Goal: Information Seeking & Learning: Understand process/instructions

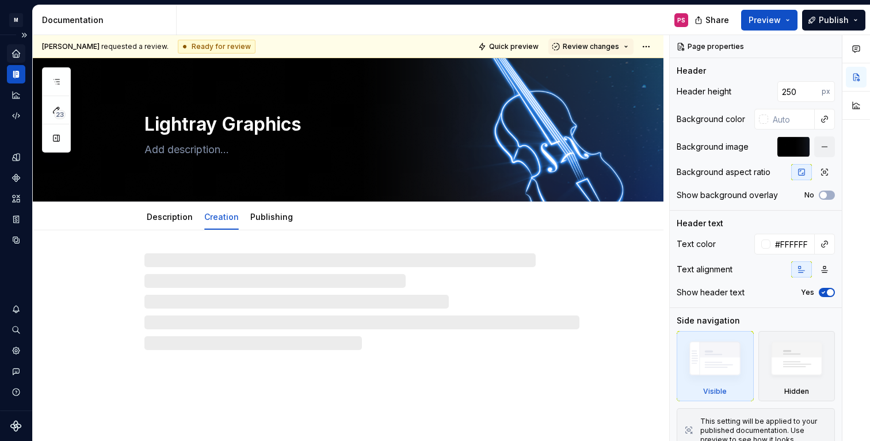
type textarea "*"
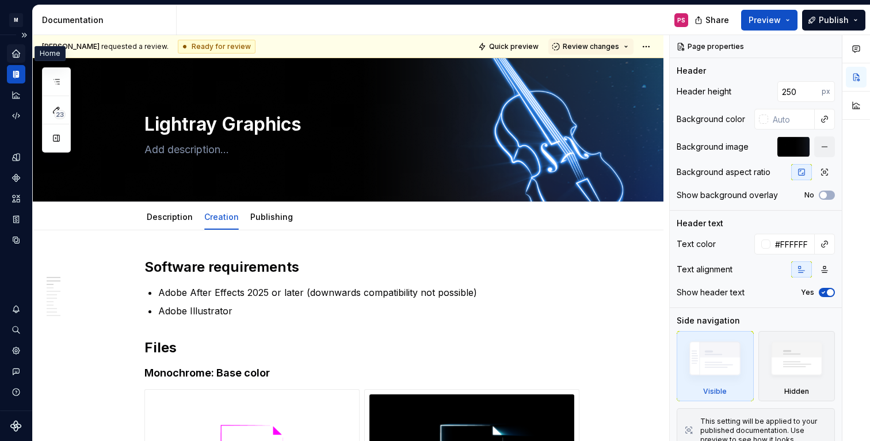
click at [14, 55] on icon "Home" at bounding box center [15, 52] width 7 height 7
click at [28, 36] on button "Expand sidebar" at bounding box center [24, 35] width 16 height 16
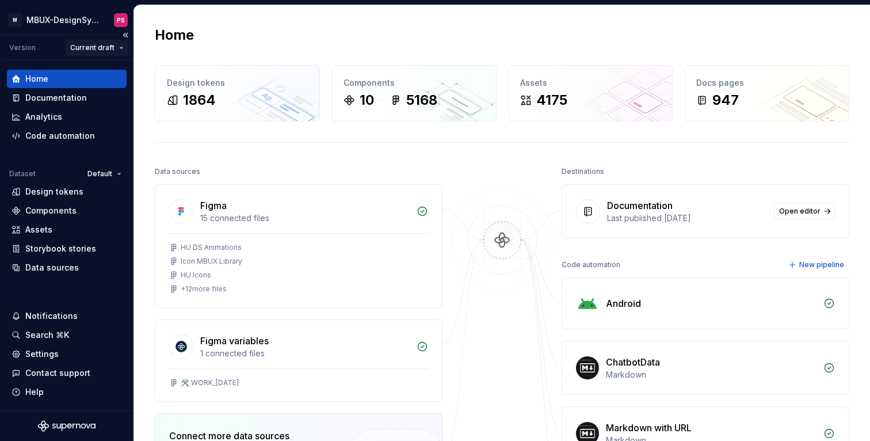
click at [102, 48] on html "× M MBUX-DesignSystem PS Version Current draft Home Documentation Analytics Cod…" at bounding box center [435, 220] width 870 height 441
click at [112, 72] on div "Current draft" at bounding box center [125, 70] width 75 height 12
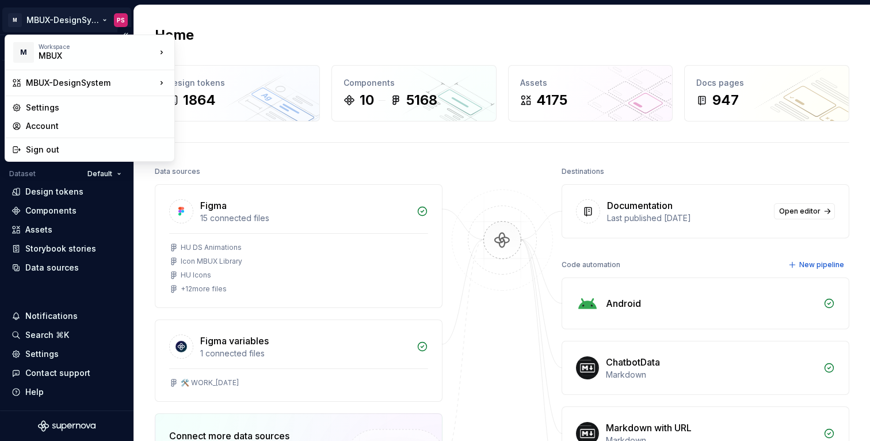
click at [79, 22] on html "× M MBUX-DesignSystem PS Version Current draft Home Documentation Analytics Cod…" at bounding box center [435, 220] width 870 height 441
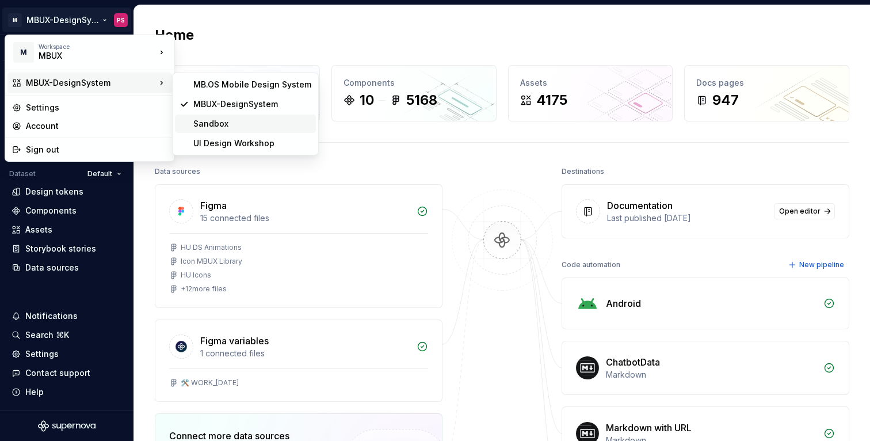
click at [192, 119] on div "Sandbox" at bounding box center [245, 123] width 141 height 18
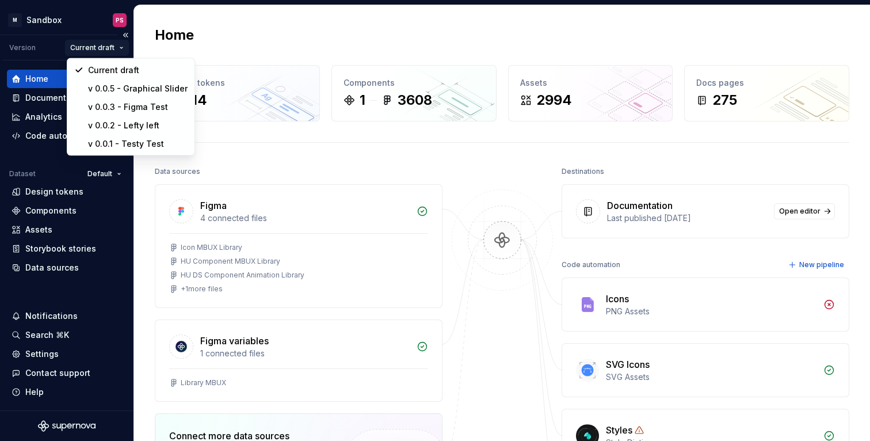
click at [113, 45] on html "× M Sandbox PS Version Current draft Home Documentation Analytics Code automati…" at bounding box center [435, 220] width 870 height 441
click at [121, 71] on div "Current draft" at bounding box center [139, 70] width 100 height 12
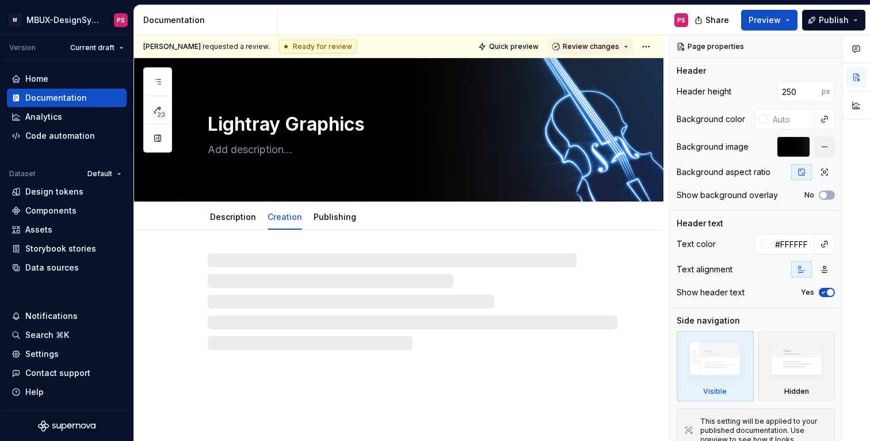
type textarea "*"
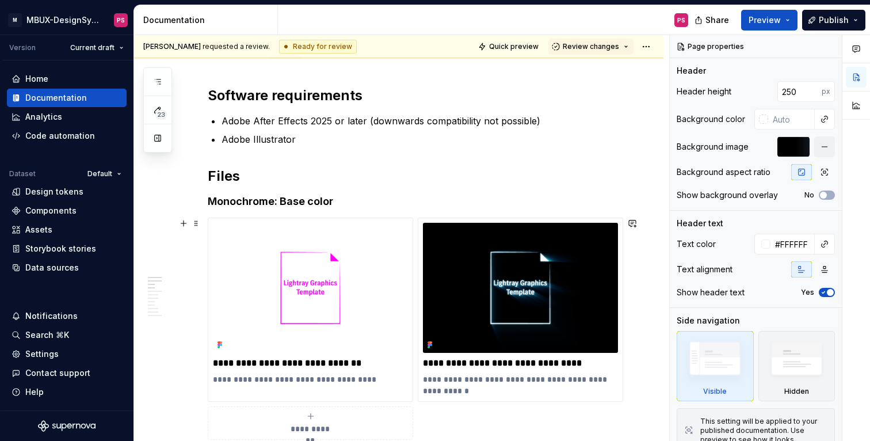
scroll to position [269, 0]
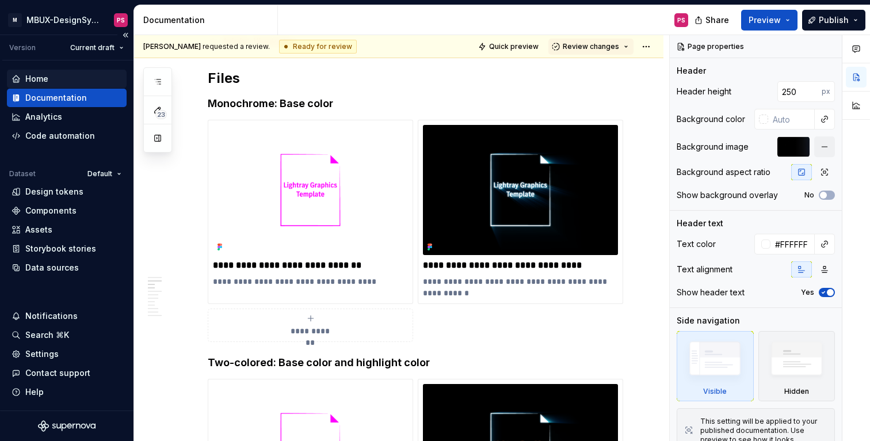
click at [51, 78] on div "Home" at bounding box center [67, 79] width 110 height 12
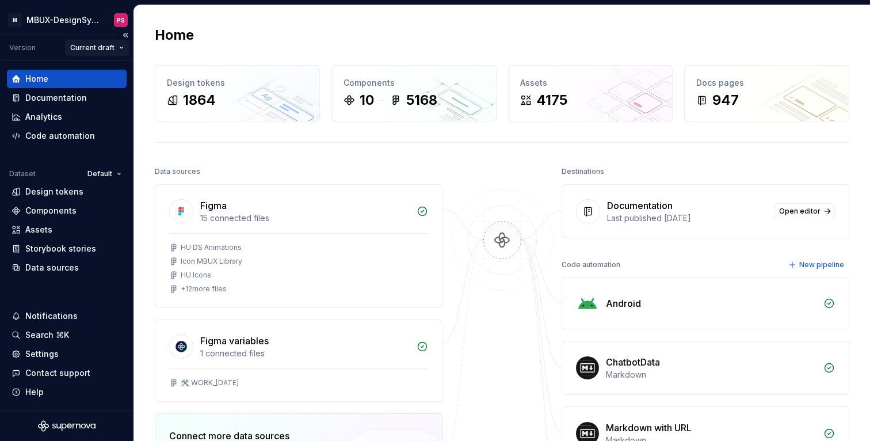
click at [91, 45] on html "M MBUX-DesignSystem PS Version Current draft Home Documentation Analytics Code …" at bounding box center [435, 220] width 870 height 441
click at [109, 68] on div "Current draft" at bounding box center [125, 70] width 75 height 12
click at [83, 20] on html "M MBUX-DesignSystem PS Version Current draft Home Documentation Analytics Code …" at bounding box center [435, 220] width 870 height 441
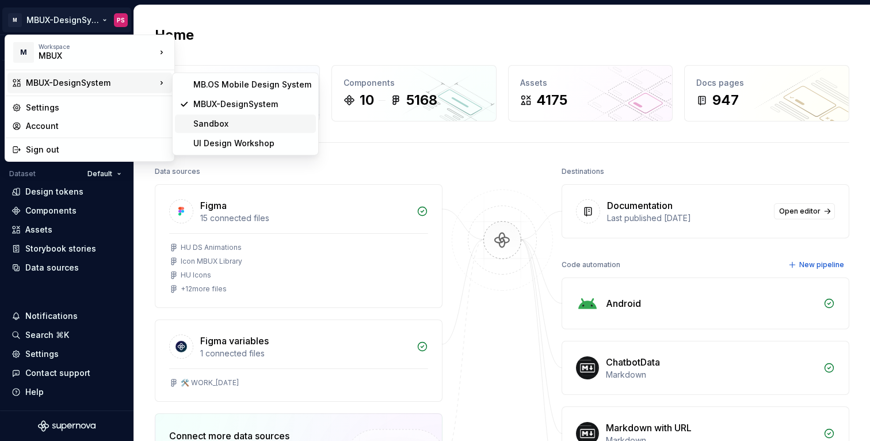
click at [209, 120] on div "Sandbox" at bounding box center [252, 124] width 118 height 12
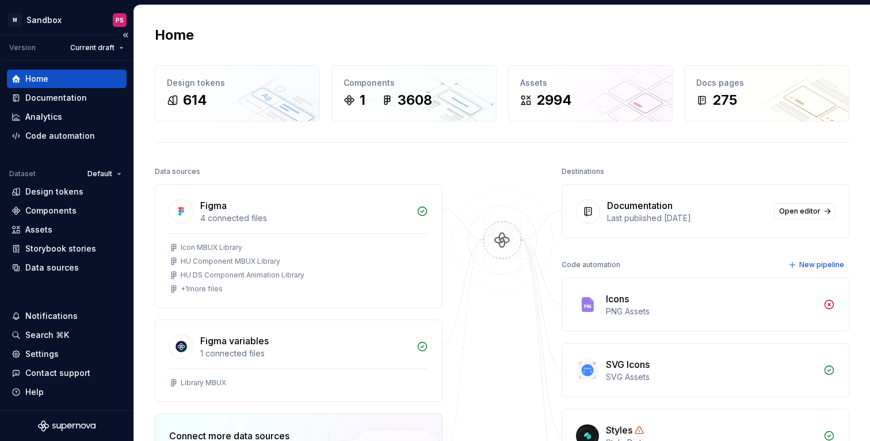
click at [87, 58] on div "Version Current draft" at bounding box center [67, 47] width 131 height 25
click at [57, 97] on div "Documentation" at bounding box center [56, 98] width 62 height 12
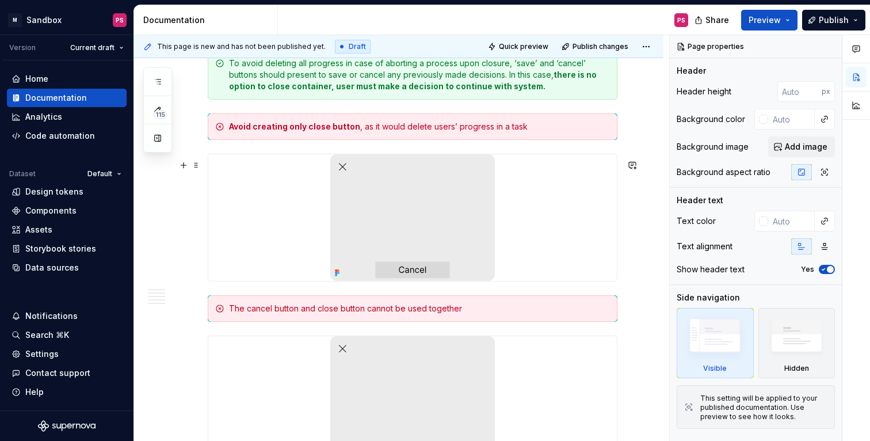
scroll to position [1714, 0]
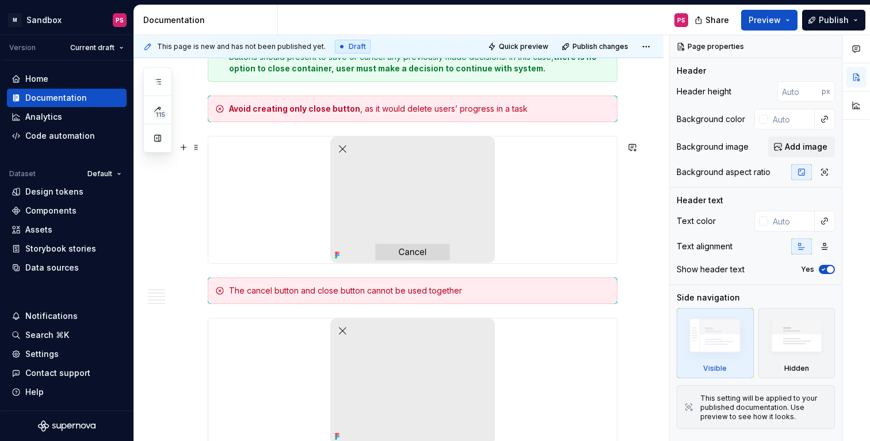
type textarea "*"
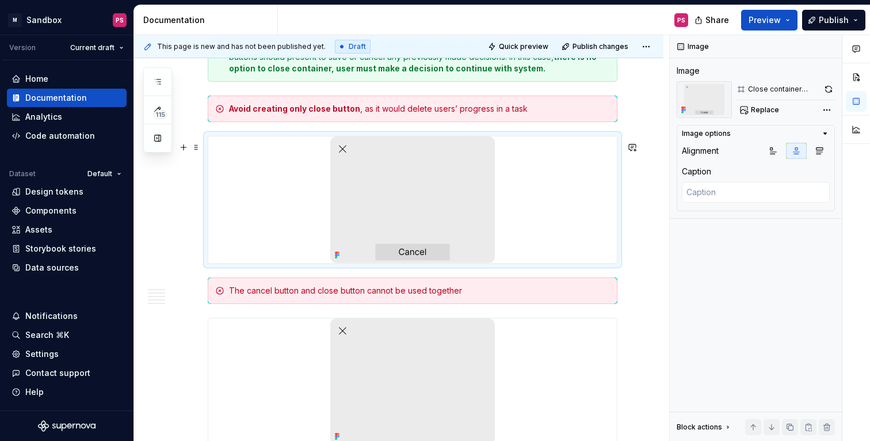
click at [536, 214] on div at bounding box center [412, 199] width 408 height 127
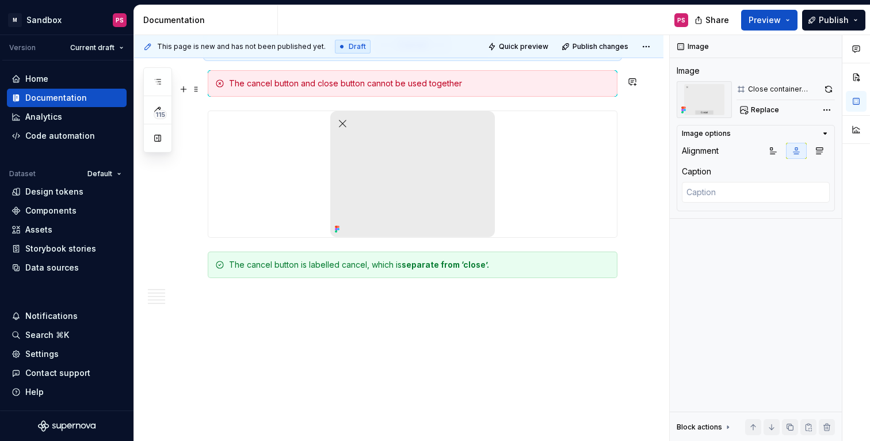
scroll to position [1937, 0]
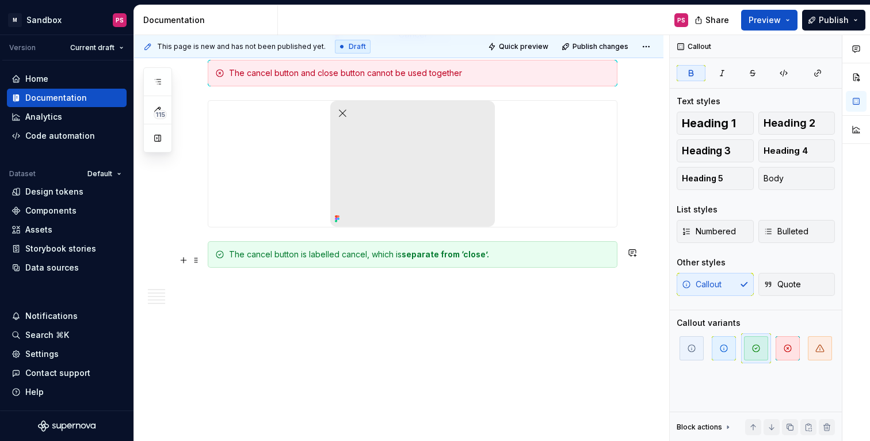
click at [358, 262] on div "The cancel button is labelled cancel, which is separate from ‘close’." at bounding box center [413, 254] width 410 height 26
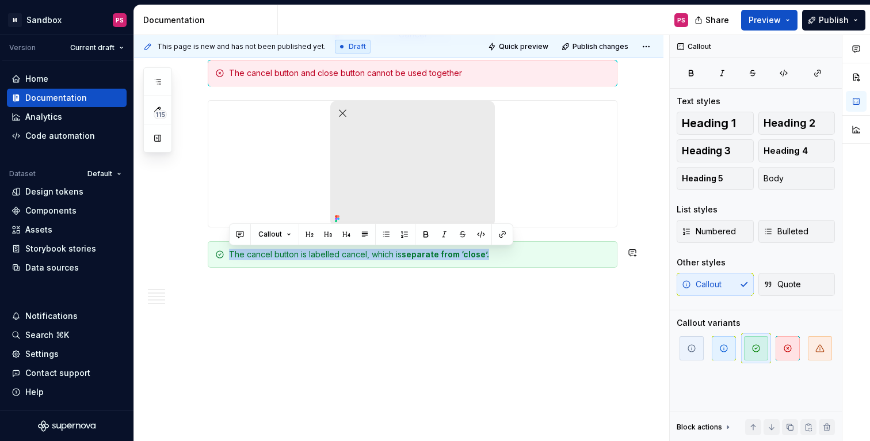
copy div "The cancel button is labelled cancel, which is separate from ‘close’."
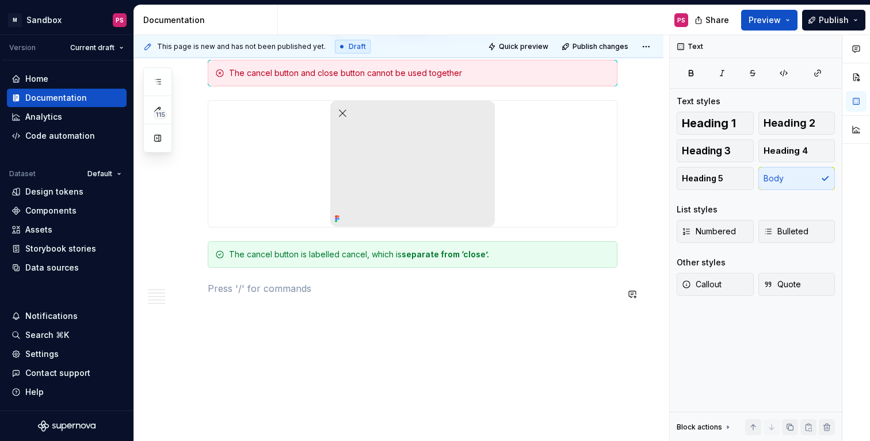
click at [685, 283] on icon "button" at bounding box center [686, 284] width 9 height 9
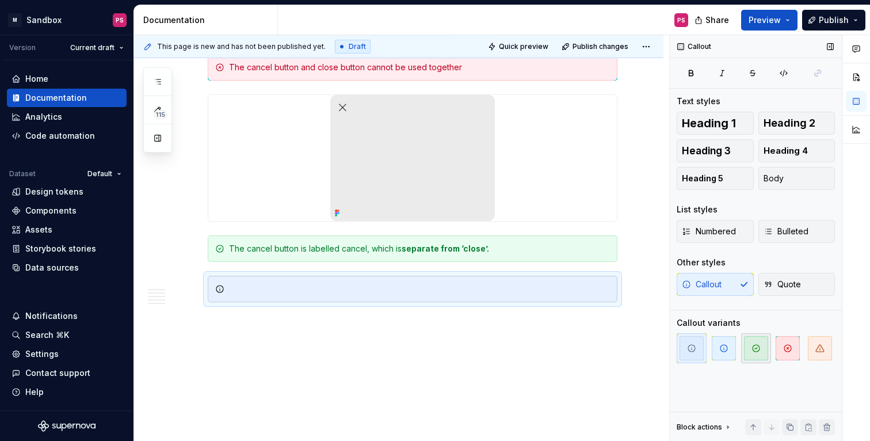
click at [754, 349] on icon "button" at bounding box center [755, 347] width 9 height 9
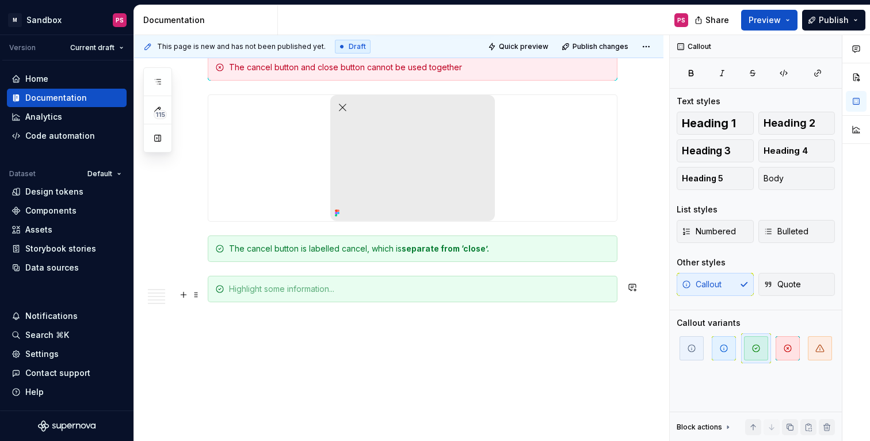
click at [518, 295] on div at bounding box center [419, 289] width 381 height 12
paste div
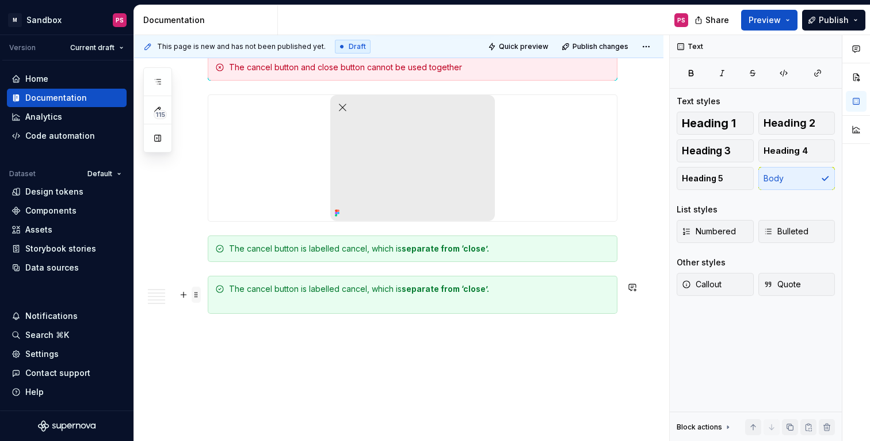
click at [196, 295] on span at bounding box center [196, 294] width 9 height 16
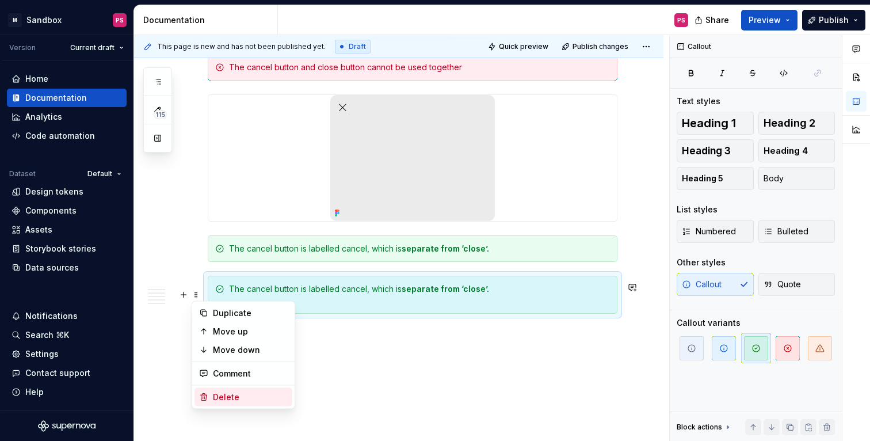
click at [242, 397] on div "Delete" at bounding box center [250, 397] width 75 height 12
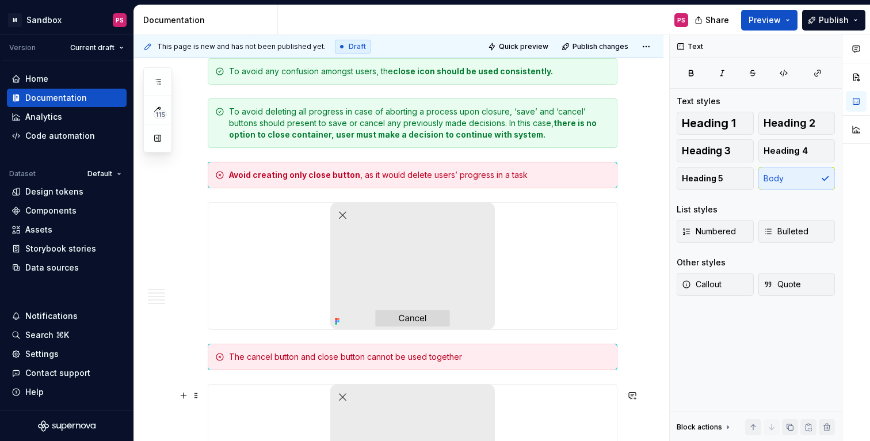
scroll to position [1629, 0]
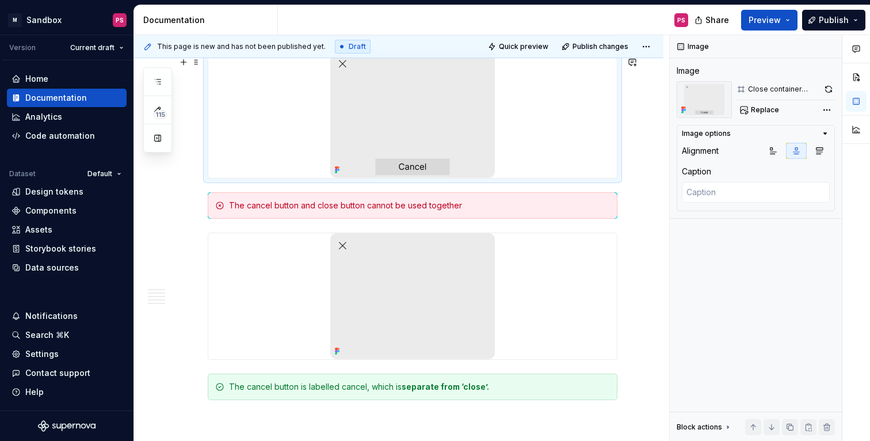
scroll to position [1937, 0]
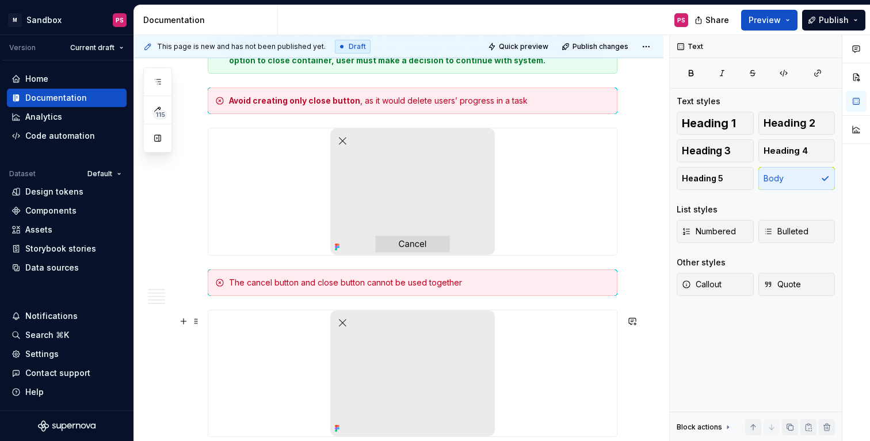
scroll to position [1720, 0]
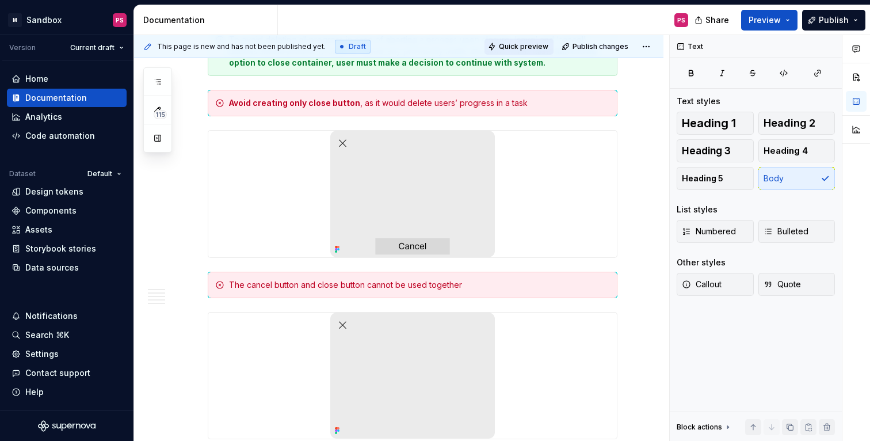
click at [546, 49] on span "Quick preview" at bounding box center [523, 46] width 49 height 9
click at [529, 48] on span "Quick preview" at bounding box center [523, 46] width 49 height 9
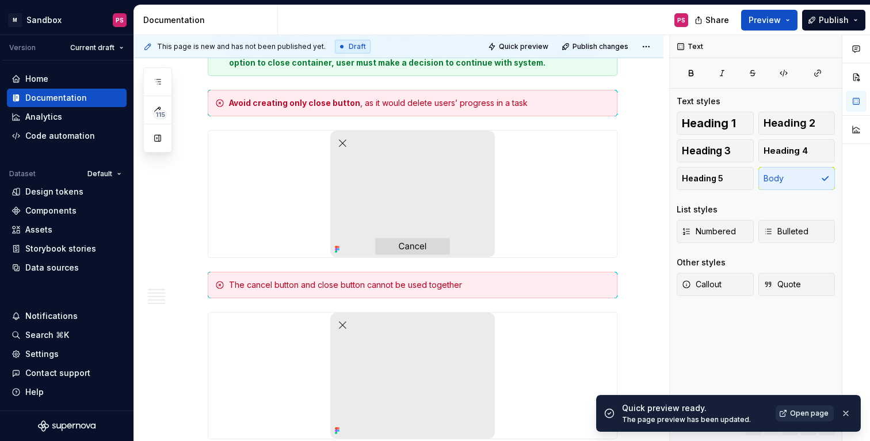
click at [808, 415] on span "Open page" at bounding box center [809, 412] width 39 height 9
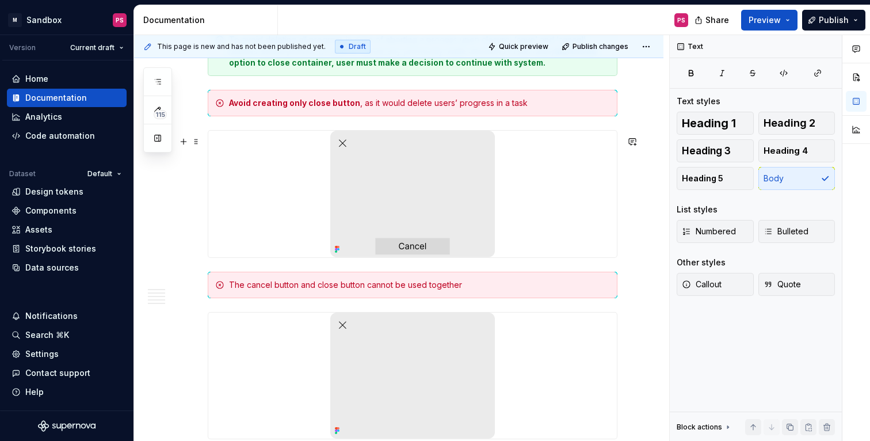
click at [527, 196] on div at bounding box center [412, 194] width 408 height 127
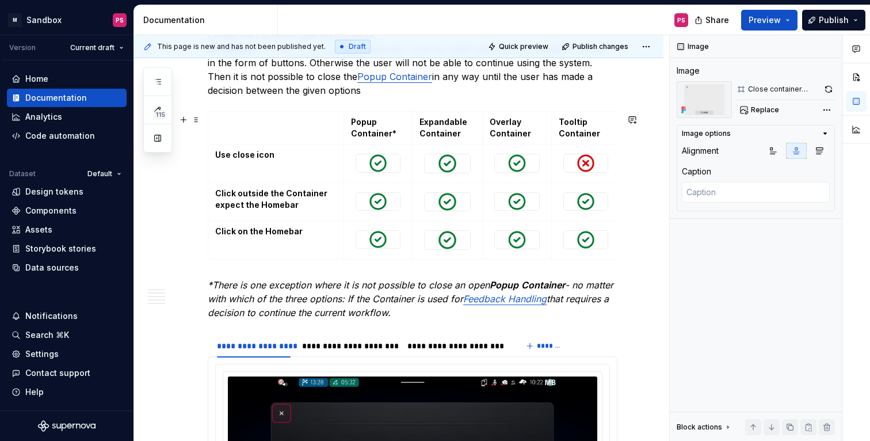
scroll to position [719, 0]
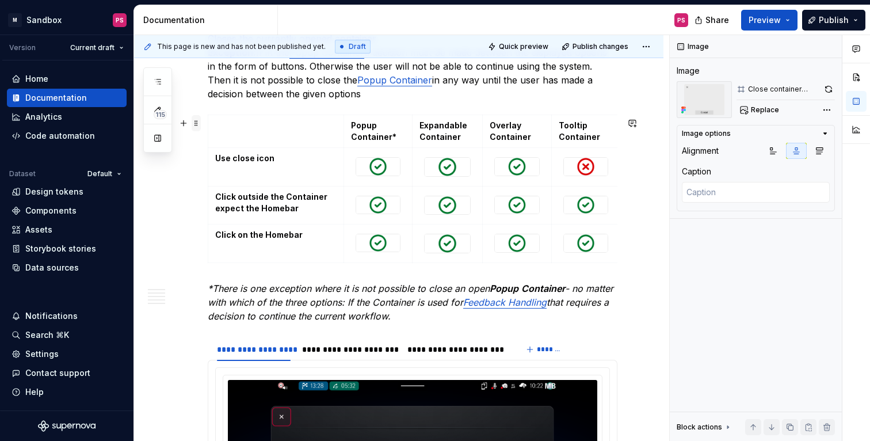
click at [196, 124] on span at bounding box center [196, 123] width 9 height 16
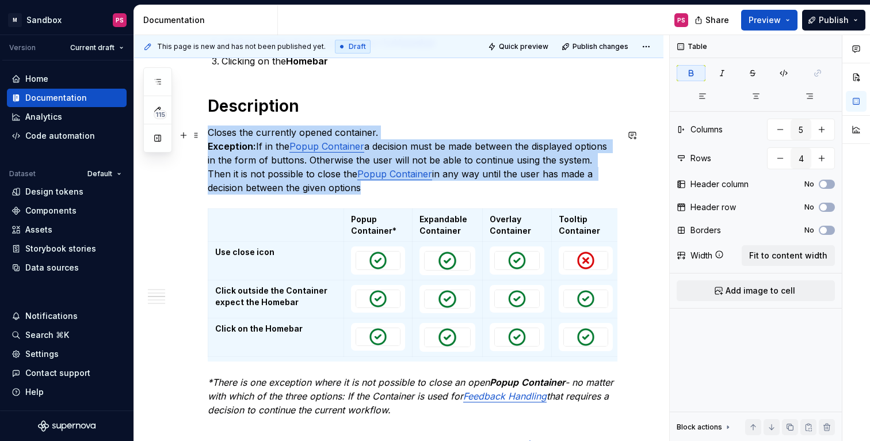
scroll to position [603, 0]
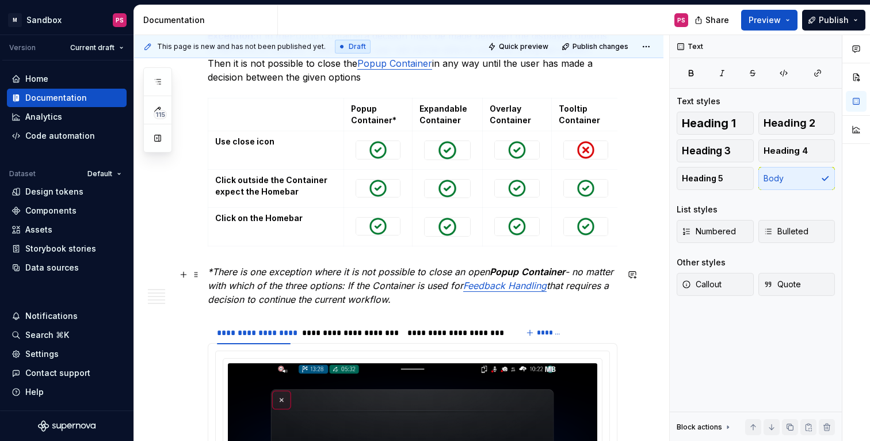
scroll to position [735, 0]
click at [523, 49] on span "Quick preview" at bounding box center [523, 46] width 49 height 9
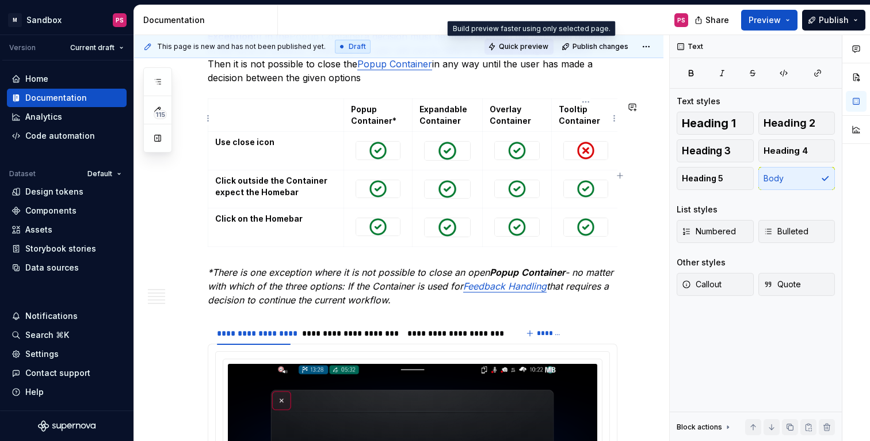
click at [533, 48] on span "Quick preview" at bounding box center [523, 46] width 49 height 9
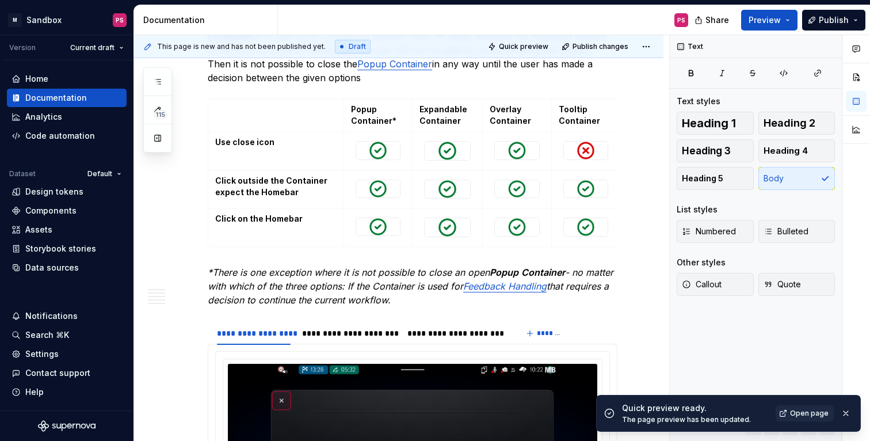
click at [814, 416] on span "Open page" at bounding box center [809, 412] width 39 height 9
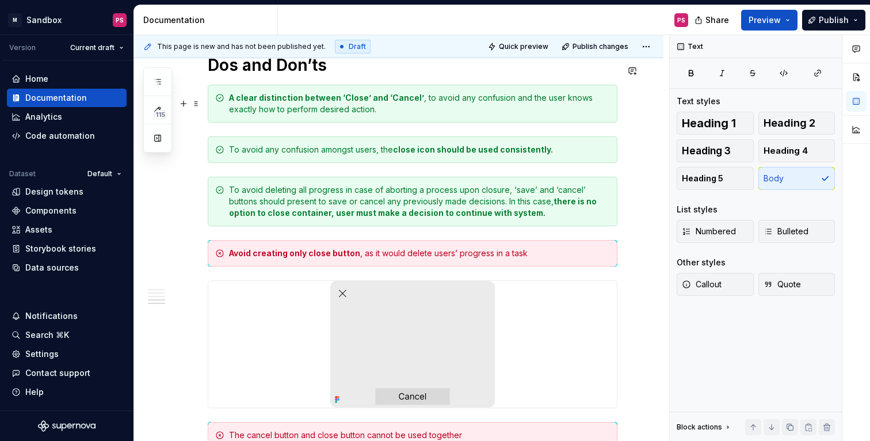
scroll to position [1636, 0]
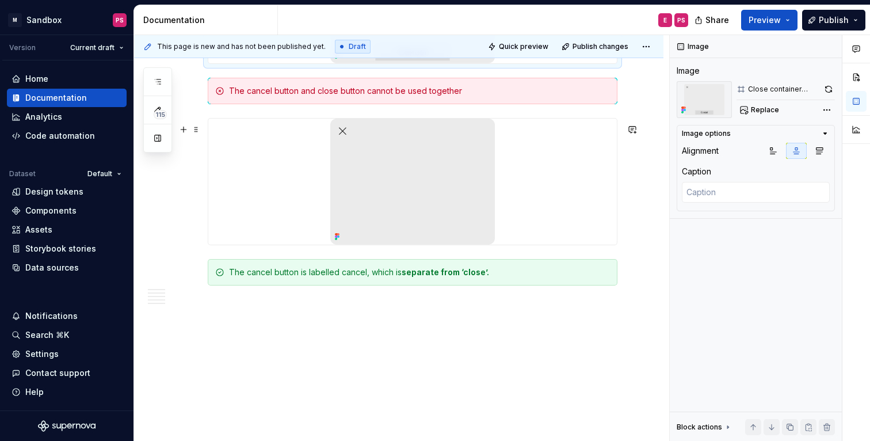
scroll to position [1937, 0]
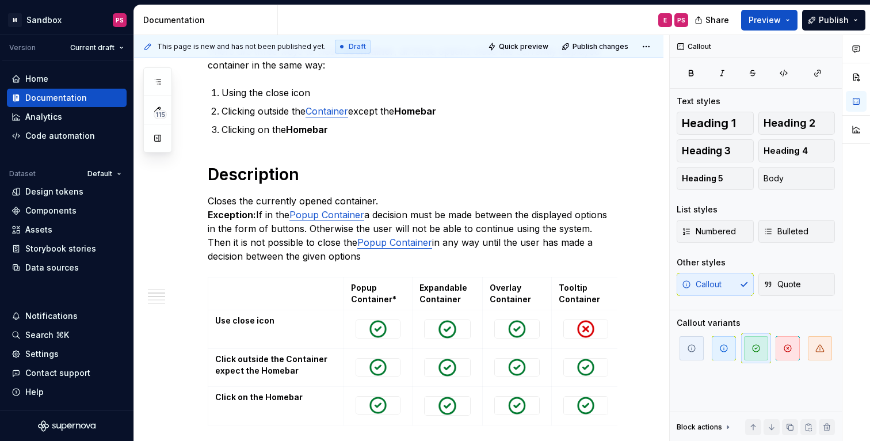
scroll to position [483, 0]
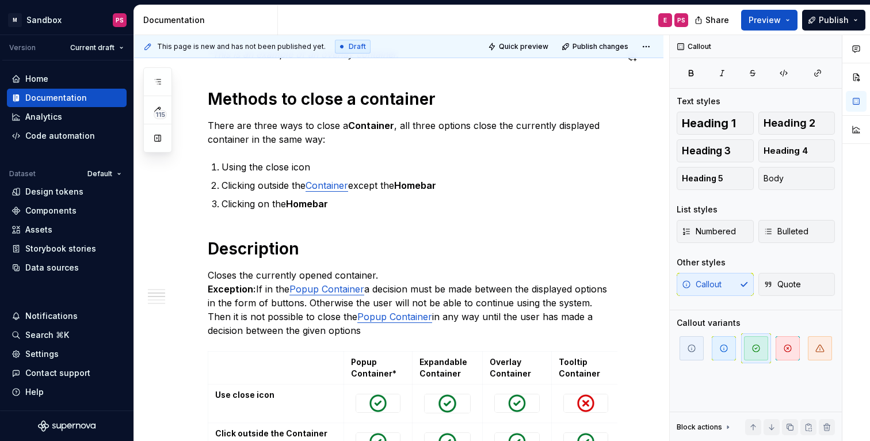
type textarea "*"
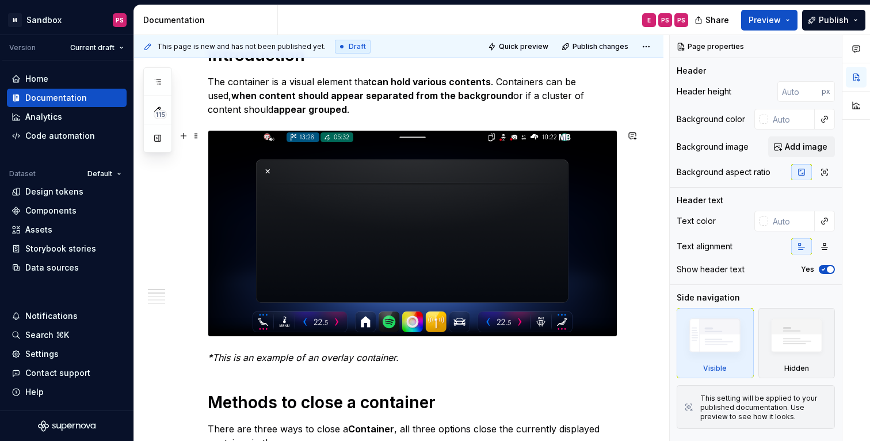
scroll to position [180, 0]
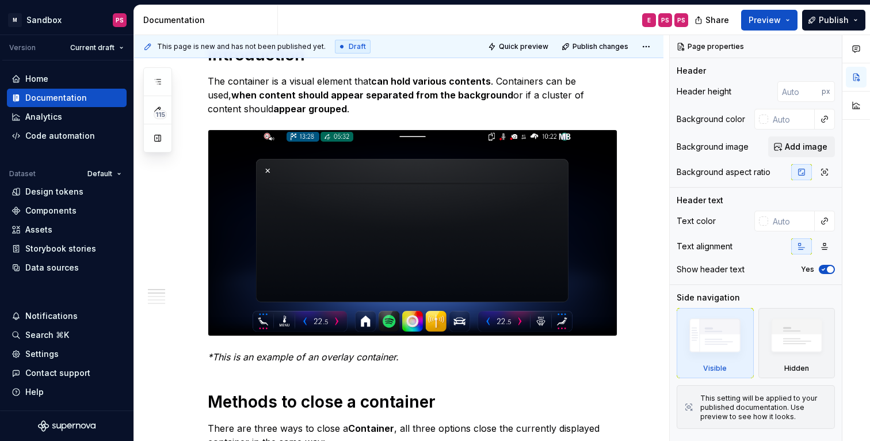
type textarea "*"
